Goal: Check status: Check status

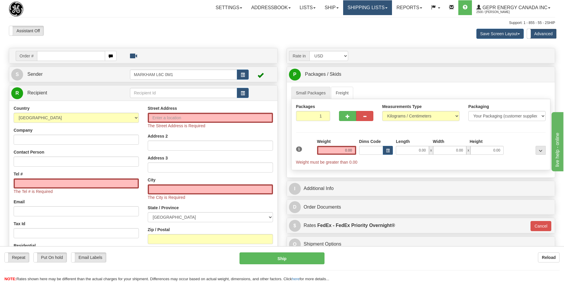
click at [345, 8] on link "Shipping lists" at bounding box center [367, 7] width 49 height 15
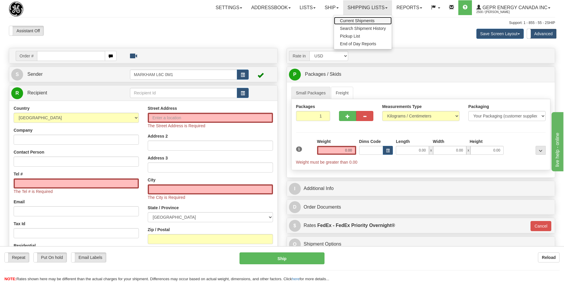
click at [353, 18] on span "Current Shipments" at bounding box center [357, 20] width 35 height 5
